Goal: Task Accomplishment & Management: Manage account settings

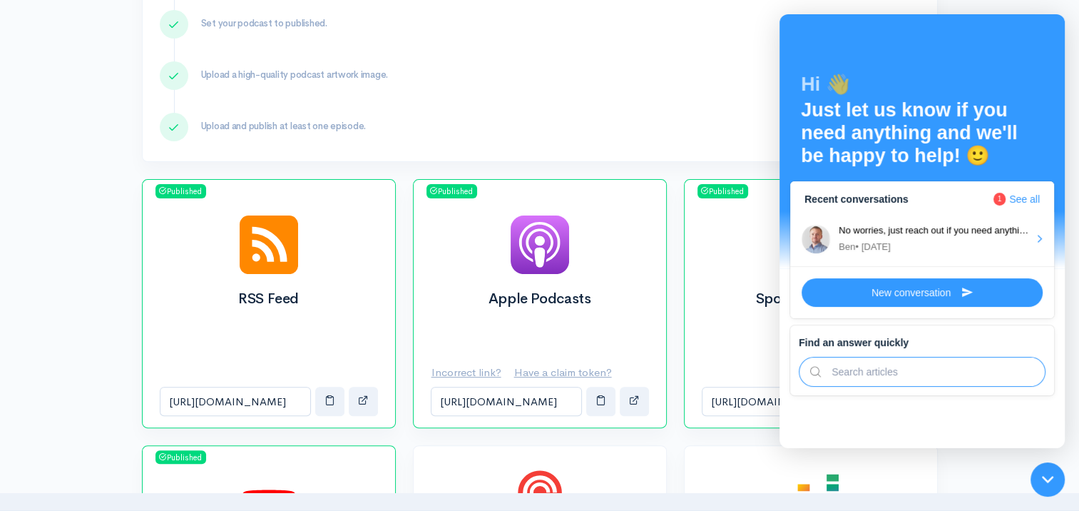
click at [525, 163] on div "Distribution checklist Before submitting and distributing your podcast ensure t…" at bounding box center [539, 37] width 813 height 284
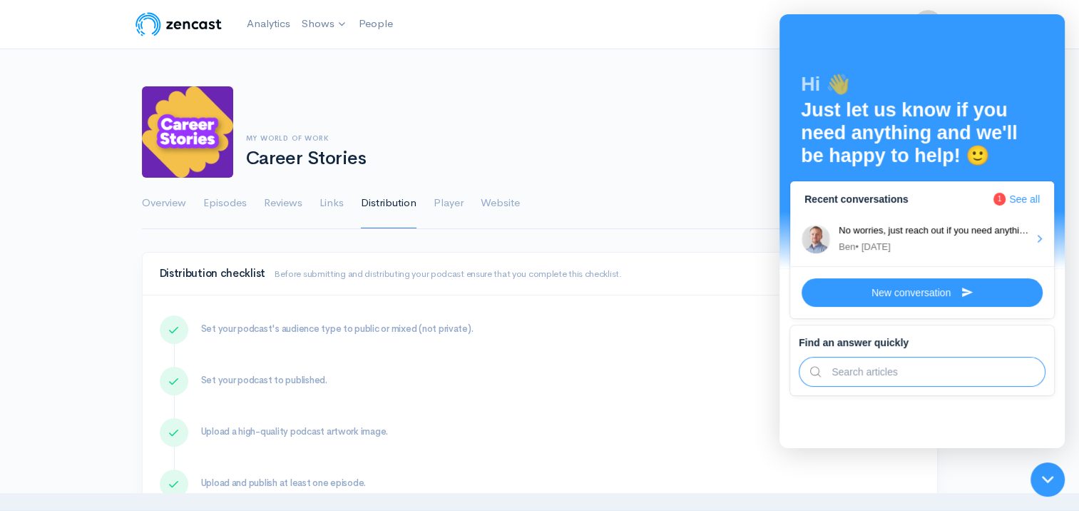
click at [1051, 472] on div at bounding box center [1048, 479] width 47 height 47
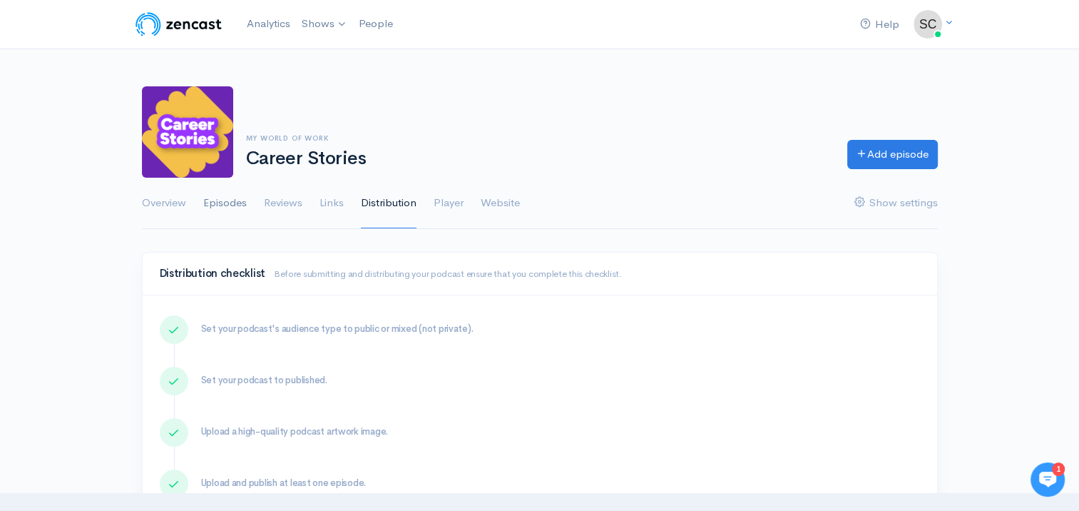
click at [222, 208] on link "Episodes" at bounding box center [225, 203] width 44 height 51
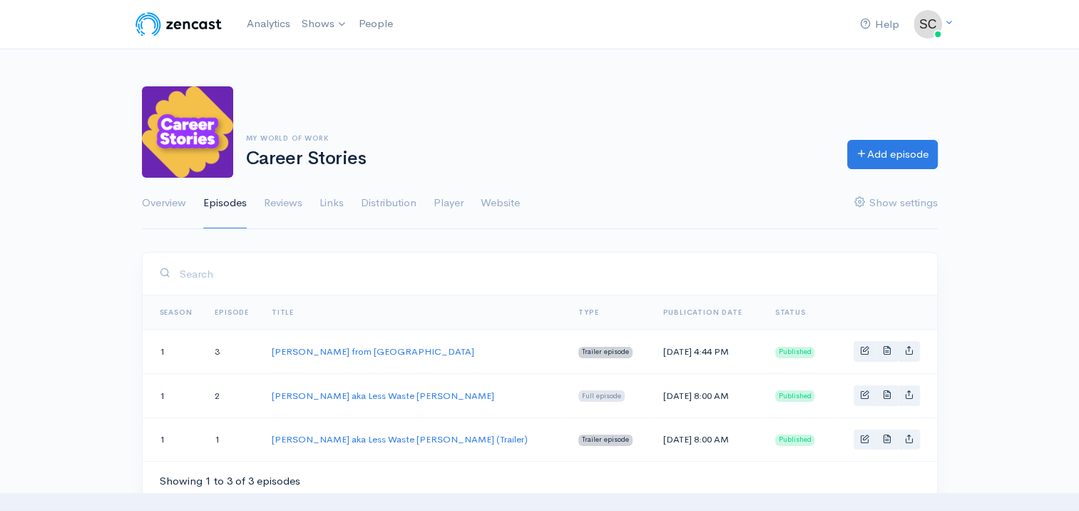
click at [793, 353] on span "Published" at bounding box center [796, 352] width 40 height 11
click at [875, 349] on link "Basic example" at bounding box center [865, 351] width 22 height 21
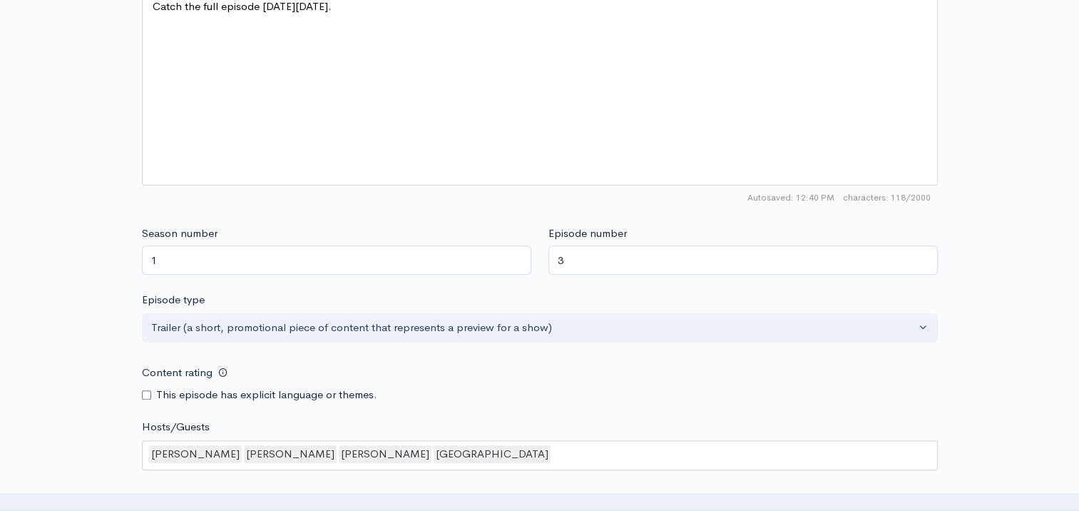
scroll to position [927, 0]
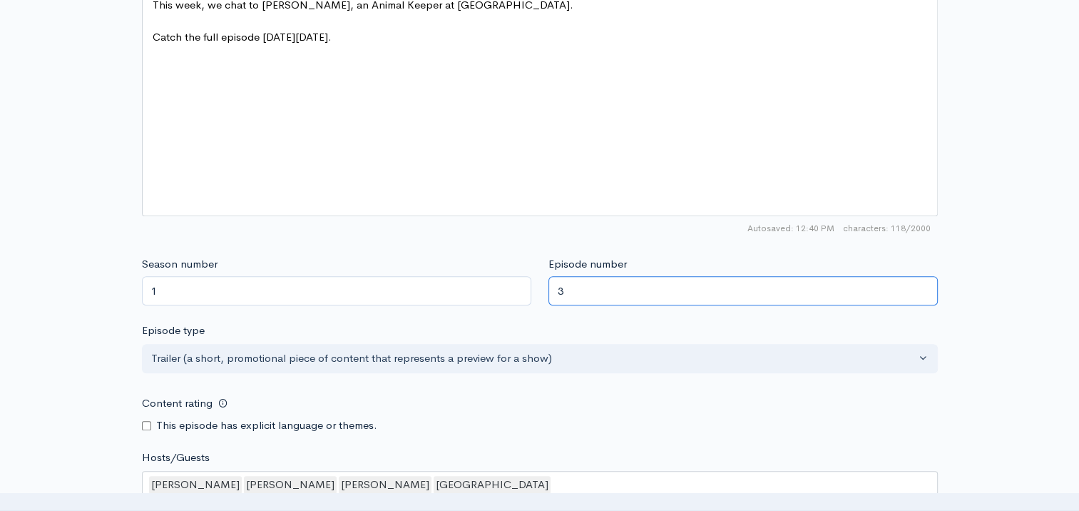
drag, startPoint x: 568, startPoint y: 294, endPoint x: 553, endPoint y: 291, distance: 15.3
click at [553, 291] on input "3" at bounding box center [744, 290] width 390 height 29
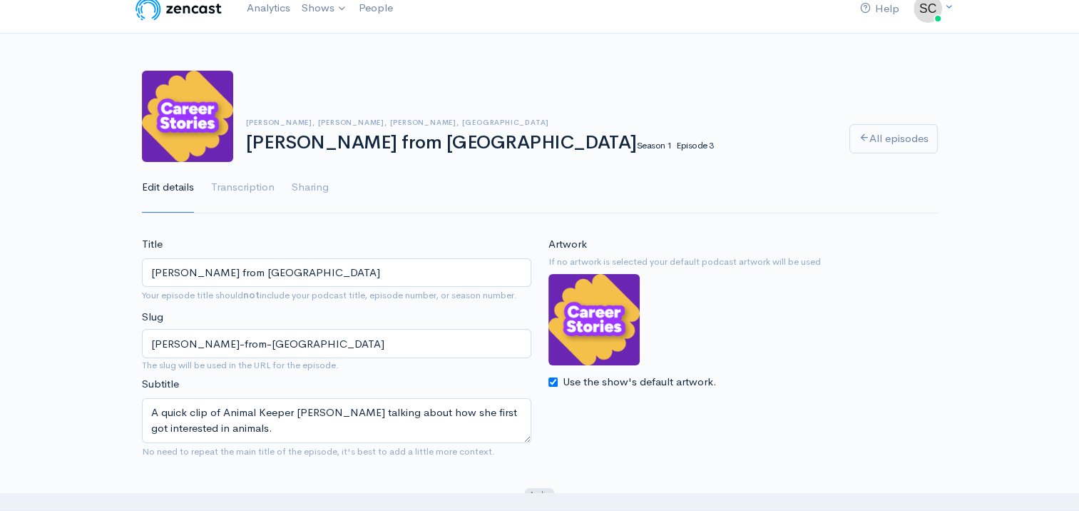
scroll to position [0, 0]
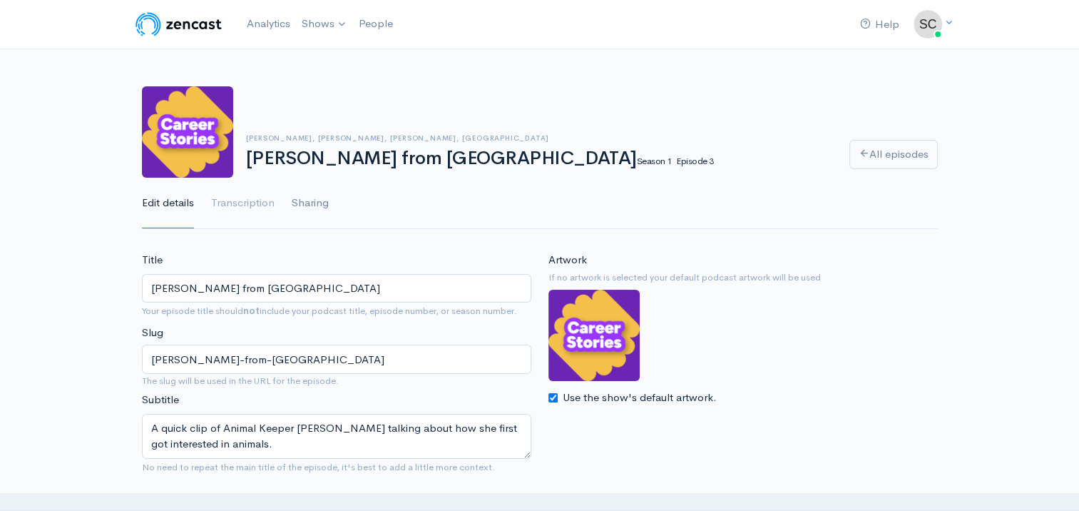
click at [319, 214] on link "Sharing" at bounding box center [310, 203] width 37 height 51
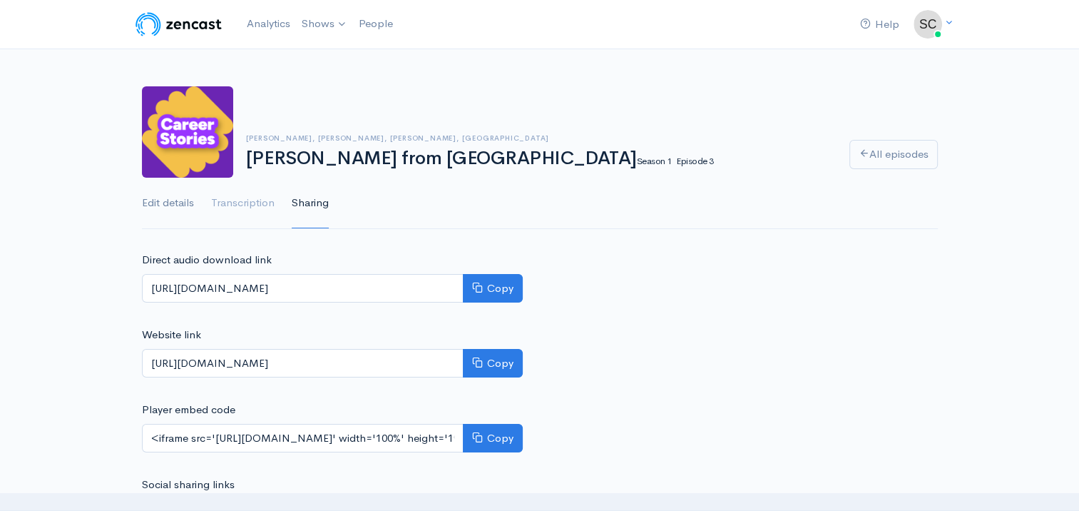
click at [179, 204] on link "Edit details" at bounding box center [168, 203] width 52 height 51
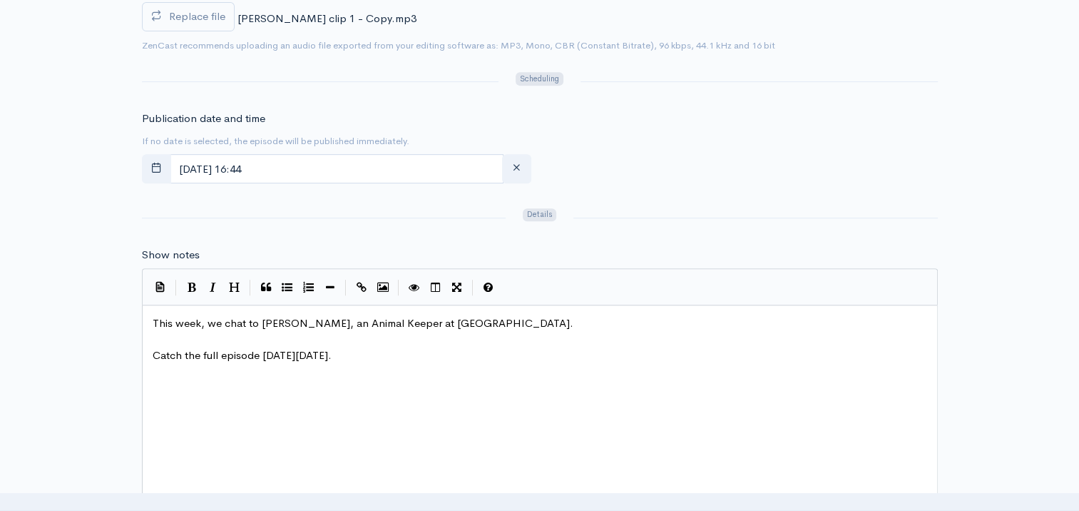
scroll to position [642, 0]
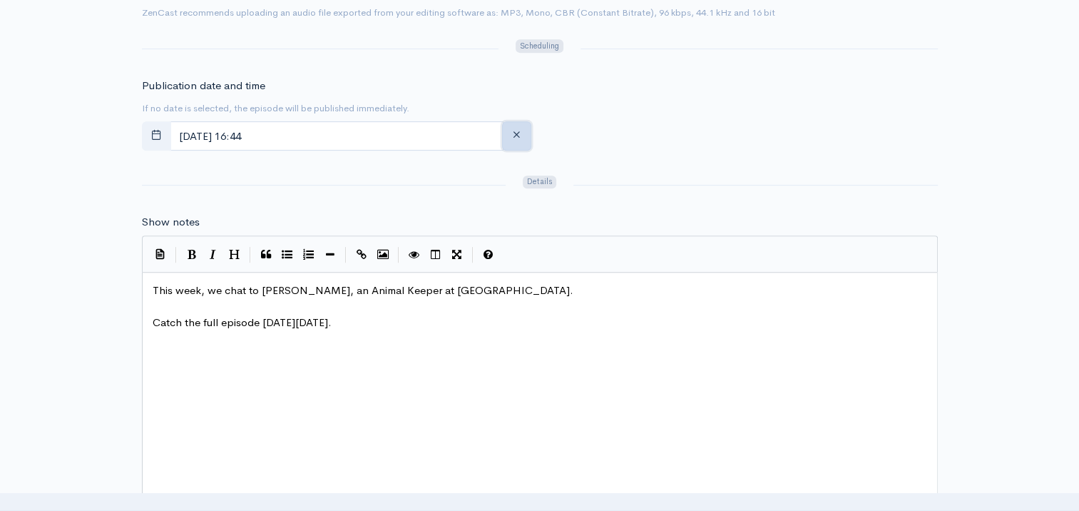
click at [505, 131] on button "button" at bounding box center [516, 135] width 29 height 29
click at [680, 160] on form "Title Brittney Gill from Edinburgh Zoo Your episode title should not include yo…" at bounding box center [540, 294] width 796 height 1368
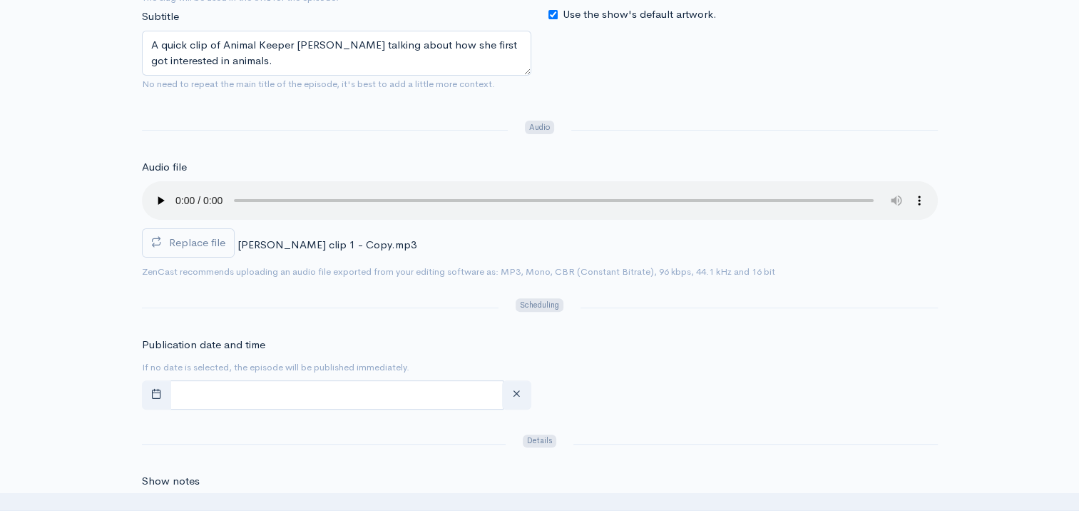
scroll to position [428, 0]
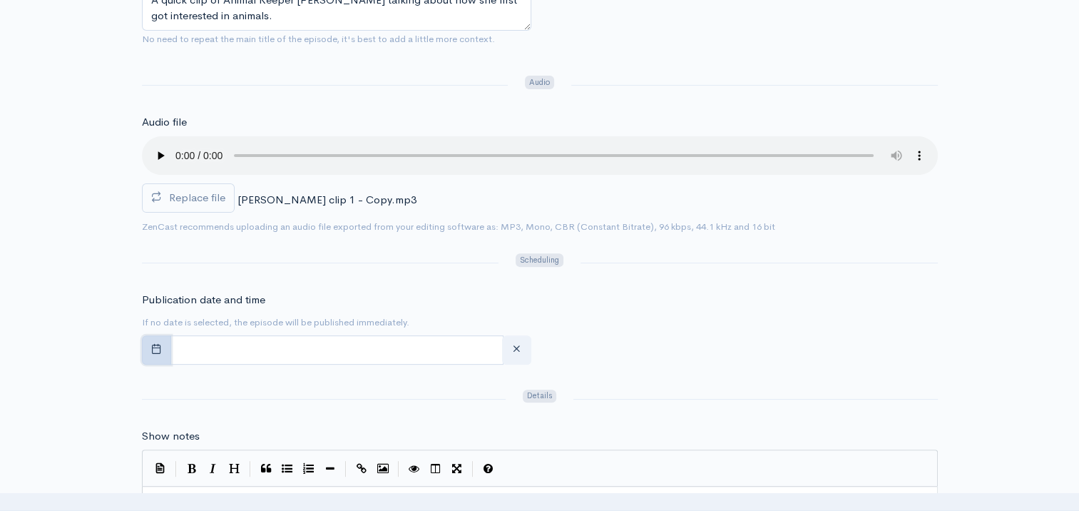
click at [155, 355] on button "button" at bounding box center [156, 349] width 29 height 29
click at [682, 342] on div "Publication date and time If no date is selected, the episode will be published…" at bounding box center [539, 331] width 813 height 78
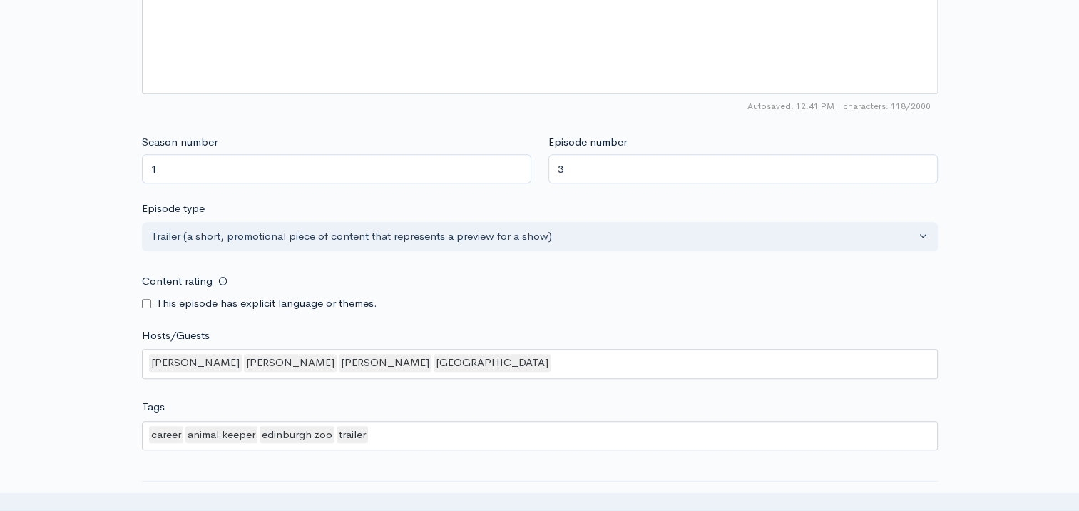
scroll to position [1213, 0]
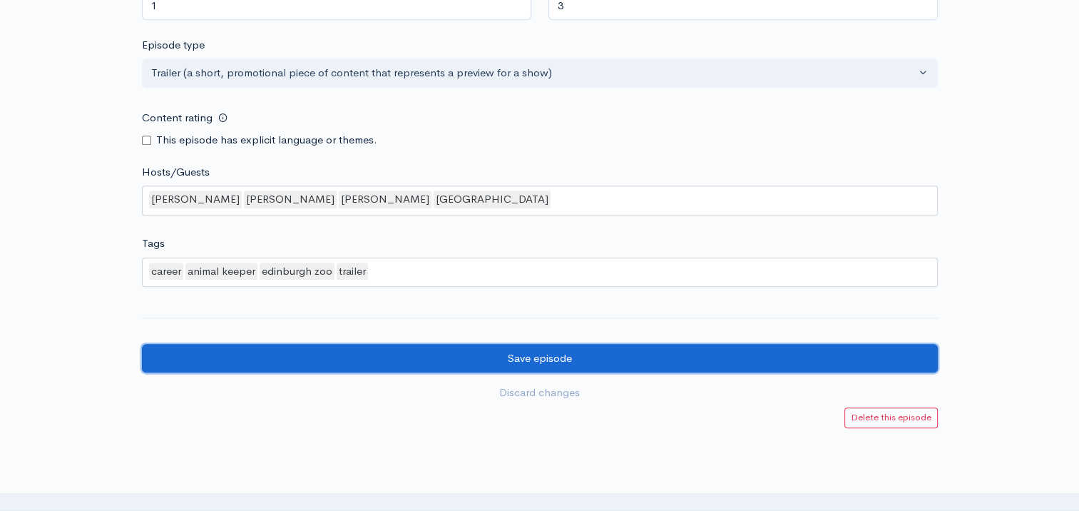
click at [509, 344] on input "Save episode" at bounding box center [540, 358] width 796 height 29
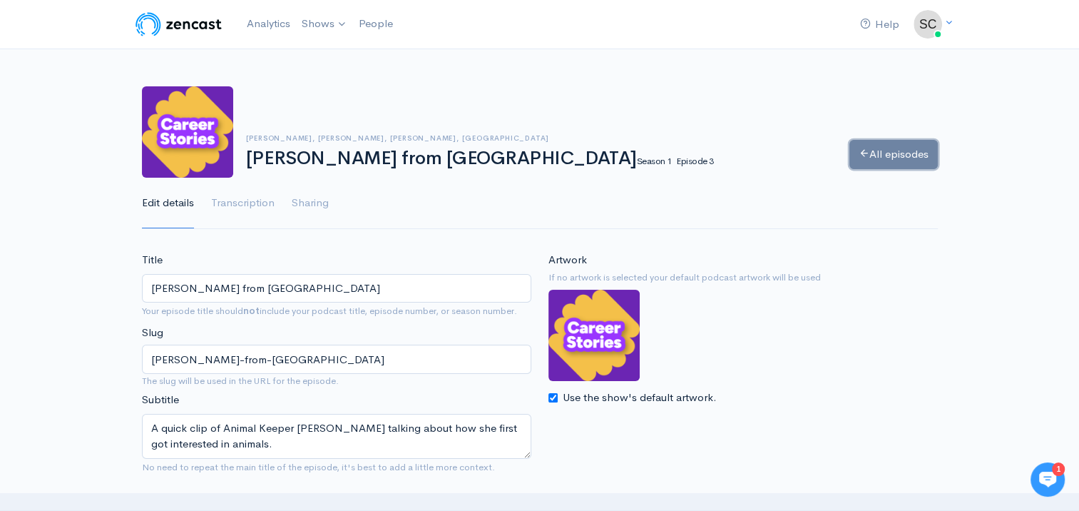
click at [906, 157] on link "All episodes" at bounding box center [894, 154] width 88 height 29
